Goal: Navigation & Orientation: Understand site structure

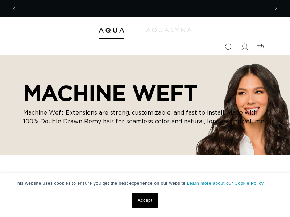
scroll to position [0, 251]
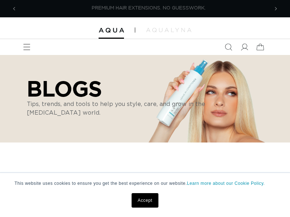
scroll to position [0, 251]
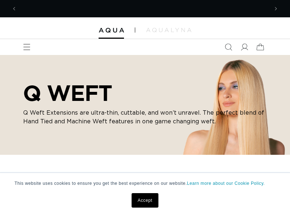
scroll to position [0, 251]
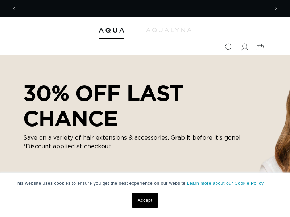
scroll to position [0, 503]
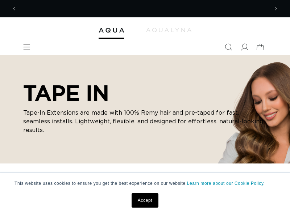
scroll to position [0, 251]
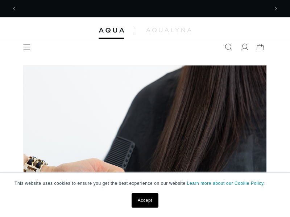
scroll to position [0, 251]
